Goal: Find specific page/section: Find specific page/section

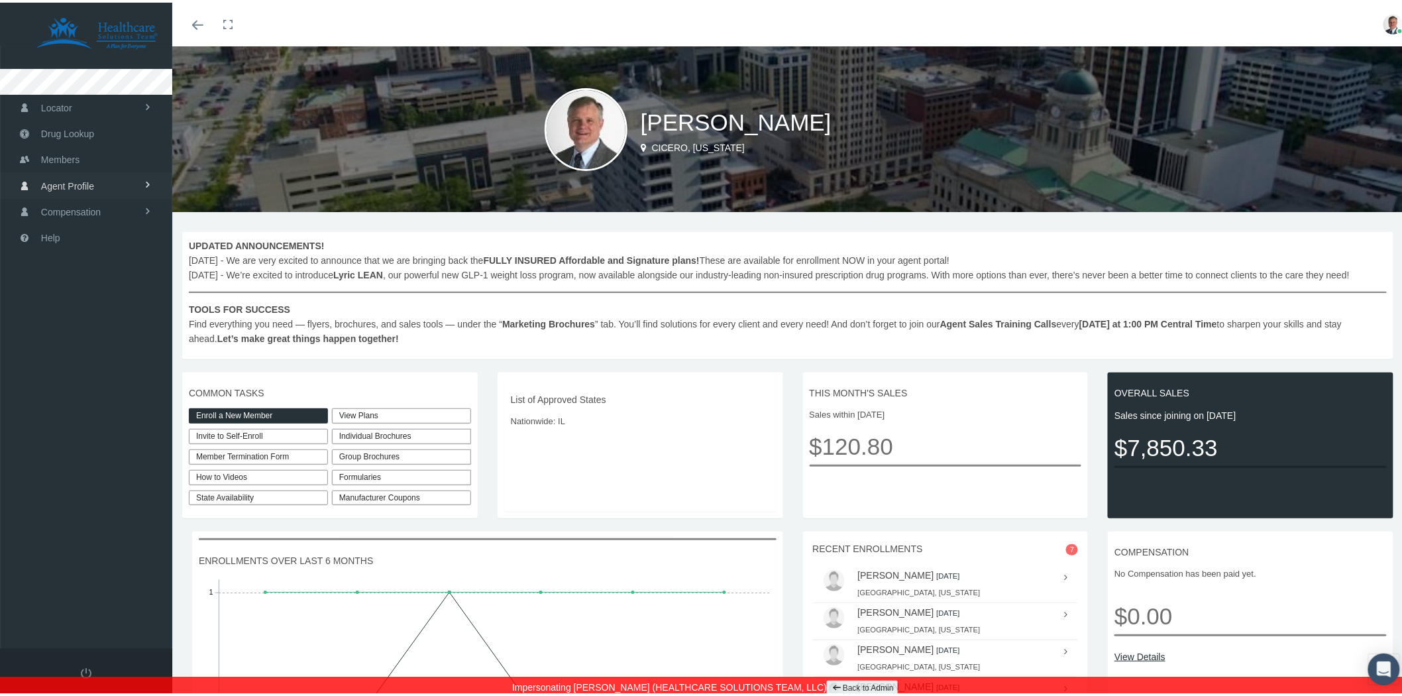
click at [127, 183] on link "Agent Profile" at bounding box center [86, 183] width 172 height 26
click at [75, 209] on link "View" at bounding box center [86, 210] width 172 height 23
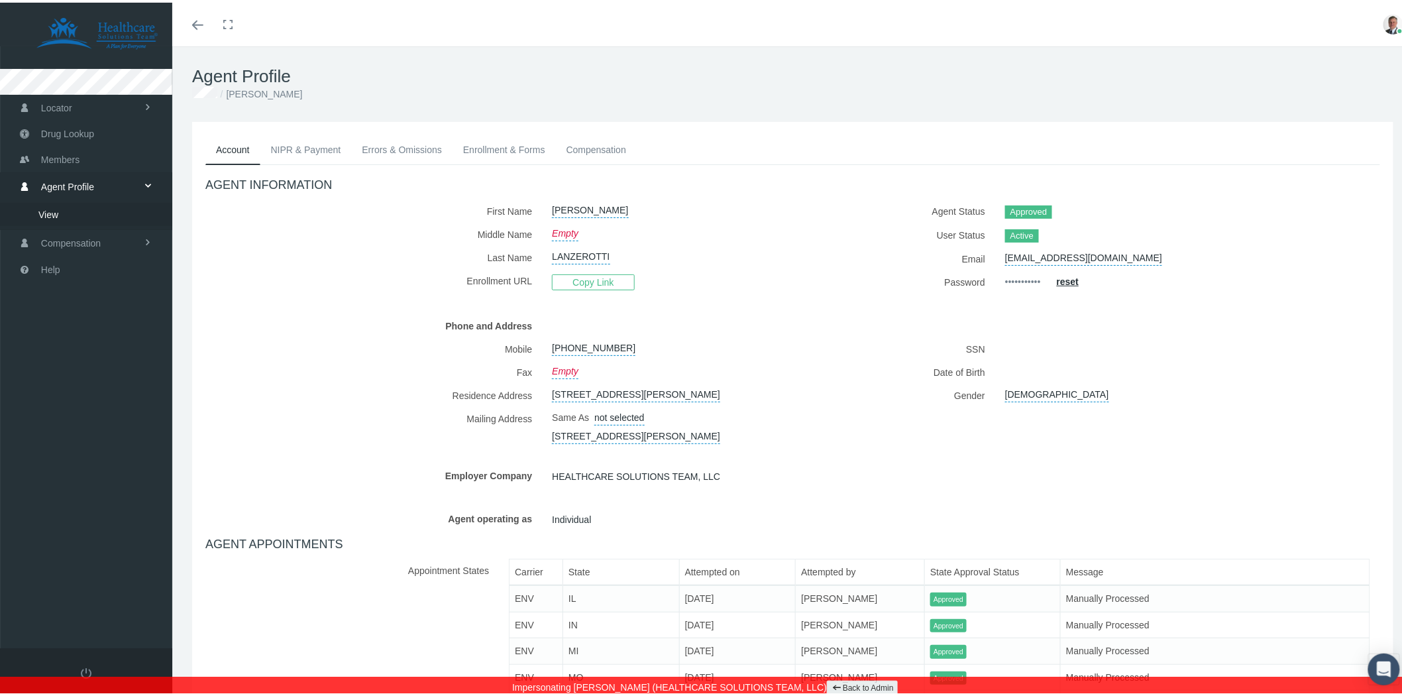
click at [507, 146] on link "Enrollment & Forms" at bounding box center [504, 147] width 103 height 29
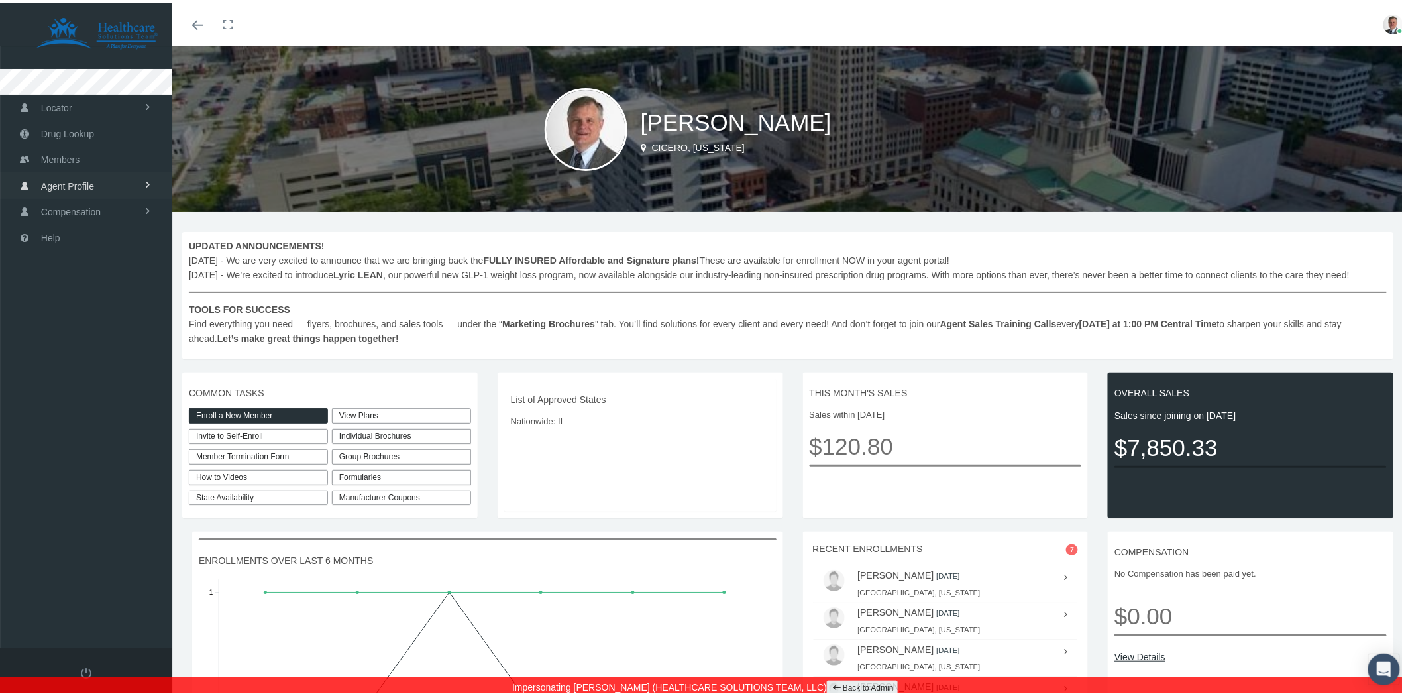
click at [90, 176] on span "Agent Profile" at bounding box center [67, 183] width 53 height 25
click at [74, 212] on link "View" at bounding box center [86, 210] width 172 height 23
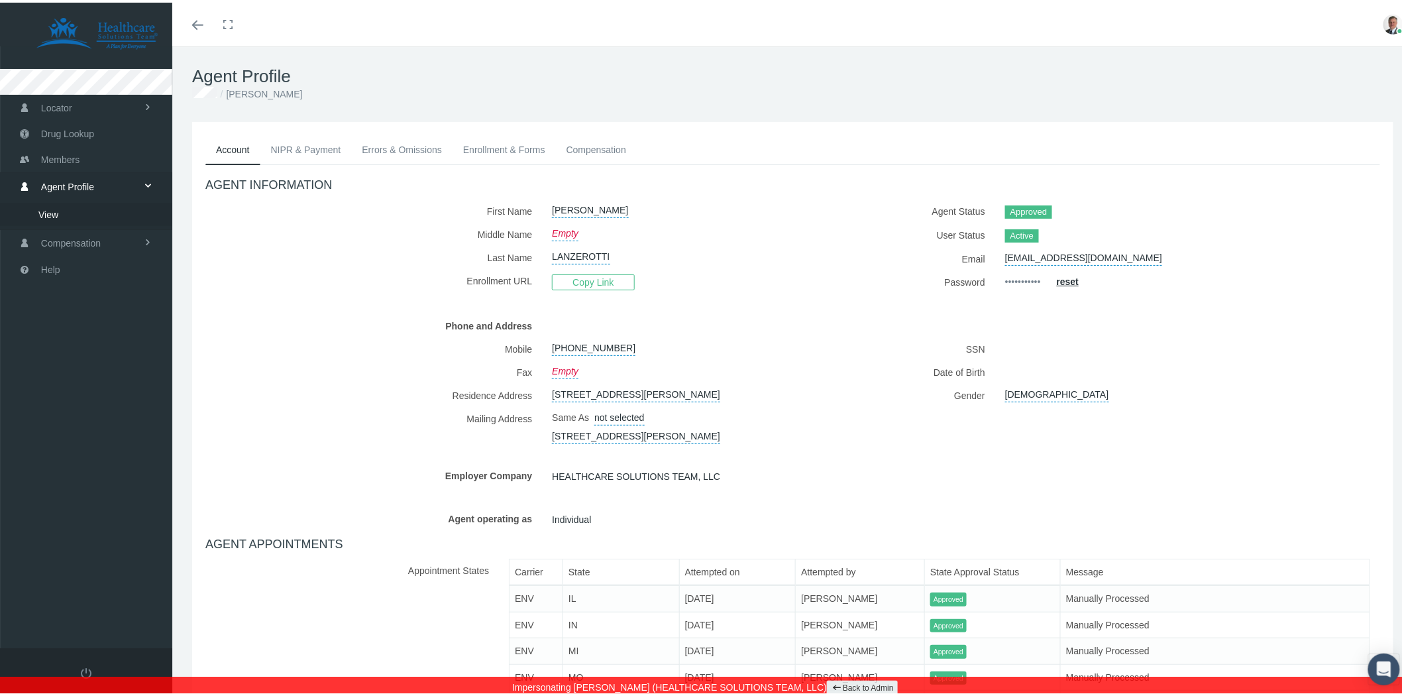
click at [494, 143] on link "Enrollment & Forms" at bounding box center [504, 147] width 103 height 29
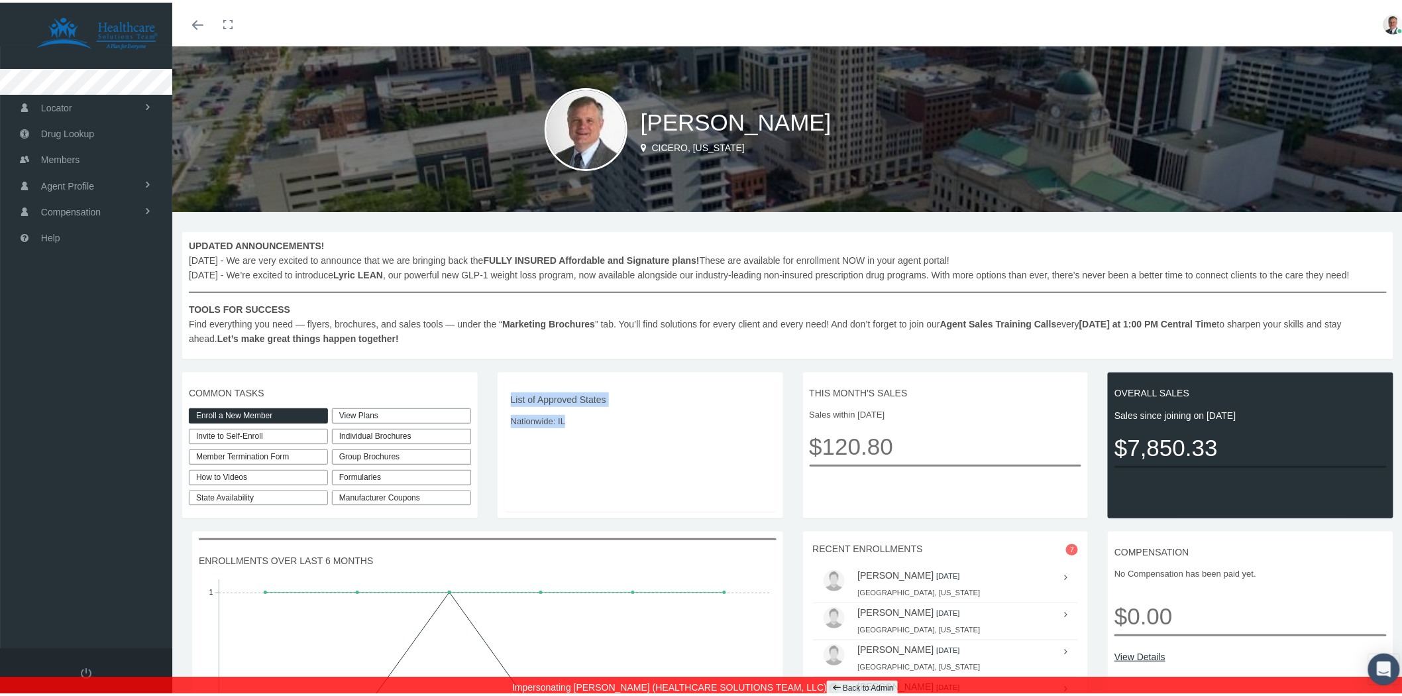
drag, startPoint x: 507, startPoint y: 394, endPoint x: 574, endPoint y: 422, distance: 72.7
click at [574, 422] on div "List of Approved States Nationwide: [GEOGRAPHIC_DATA]" at bounding box center [640, 442] width 272 height 133
click at [574, 422] on span "Nationwide: IL" at bounding box center [640, 418] width 259 height 13
click at [873, 682] on link "Back to Admin" at bounding box center [862, 685] width 71 height 15
